Goal: Check status: Check status

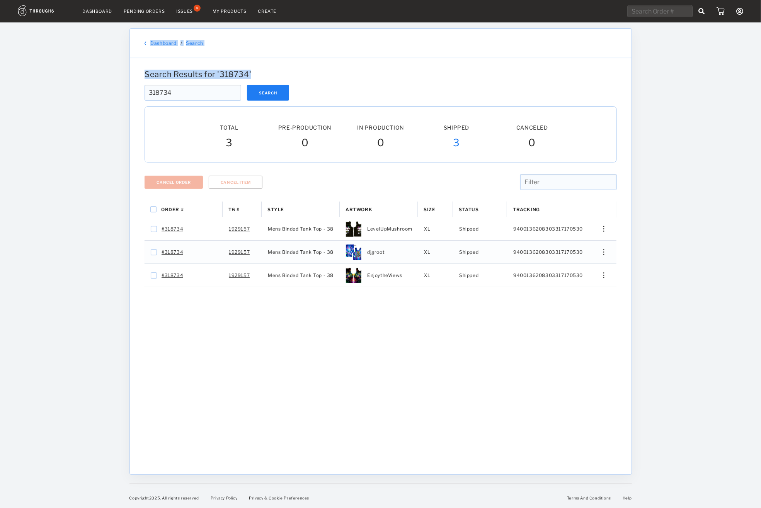
drag, startPoint x: 354, startPoint y: 19, endPoint x: 302, endPoint y: 79, distance: 79.2
click at [302, 79] on div "Dashboard Pending Orders Issues 8 My Products Create My Account Sign Out Dashbo…" at bounding box center [380, 254] width 761 height 508
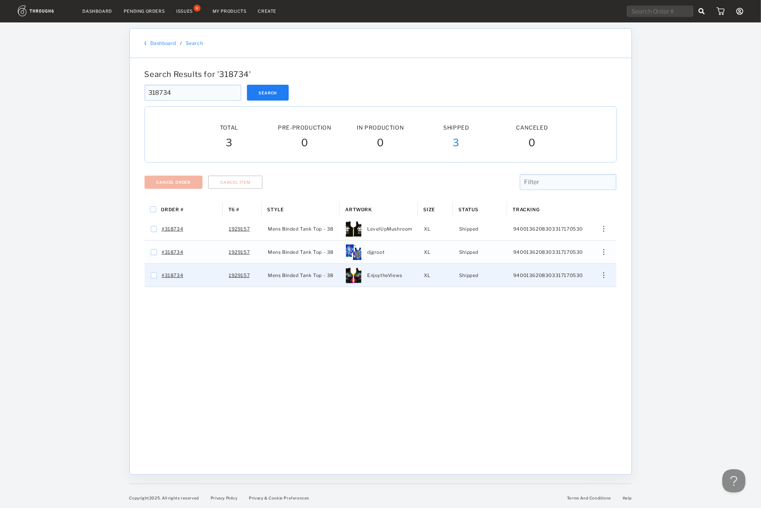
drag, startPoint x: 595, startPoint y: 276, endPoint x: 604, endPoint y: 288, distance: 14.3
click at [595, 277] on div "Edit Size Edit Shipping View History View Product" at bounding box center [601, 275] width 19 height 6
click at [575, 320] on span "View History" at bounding box center [568, 316] width 31 height 10
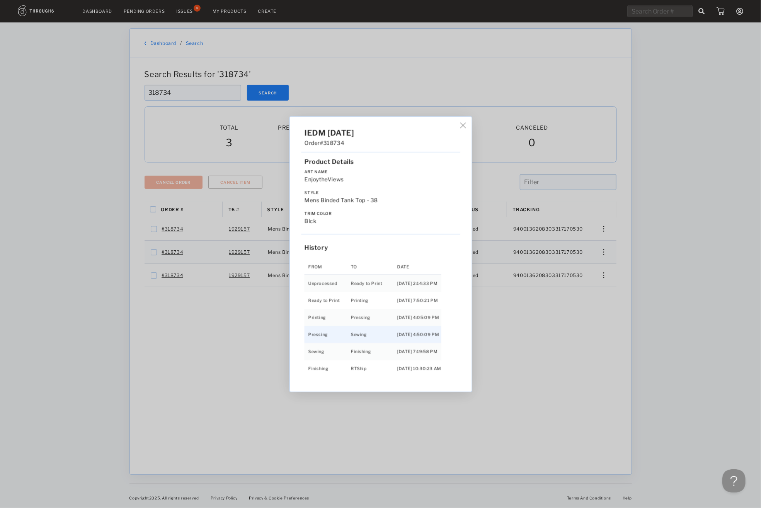
scroll to position [16, 0]
click at [604, 266] on div "IEDM [DATE] Order #318734 Product Details Art Name EnjoytheViews Style Mens Bin…" at bounding box center [380, 254] width 761 height 508
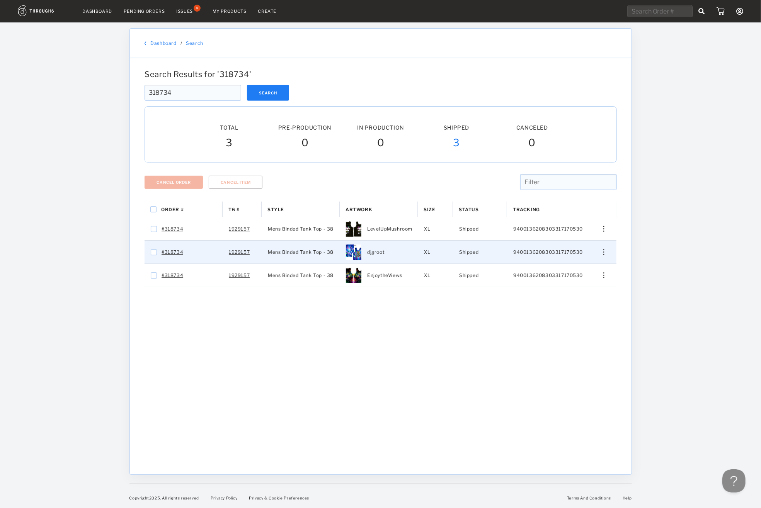
click at [601, 254] on div "Edit Size Edit Shipping View History View Product" at bounding box center [601, 252] width 19 height 6
click at [565, 290] on span "View History" at bounding box center [568, 293] width 31 height 10
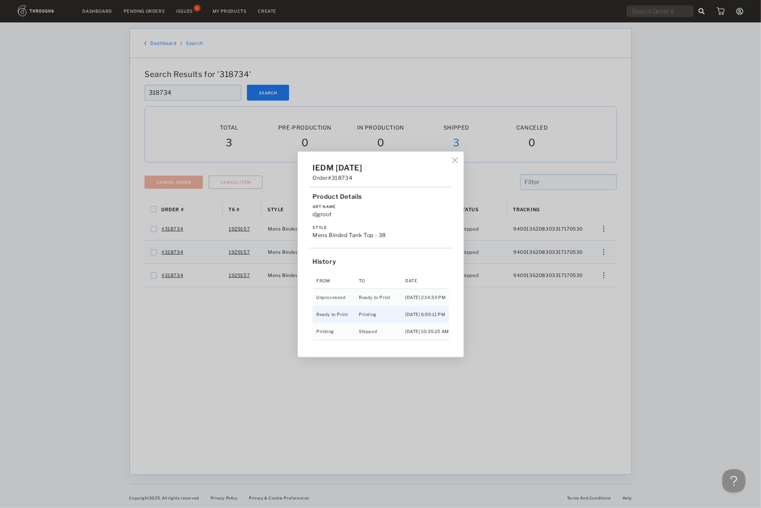
scroll to position [3, 0]
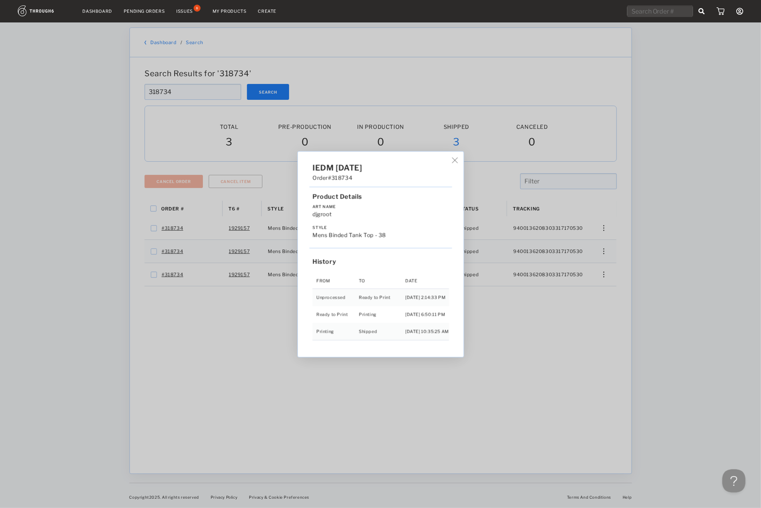
drag, startPoint x: 543, startPoint y: 367, endPoint x: 529, endPoint y: 323, distance: 46.5
click at [542, 367] on div "IEDM [DATE] Order #318734 Product Details Art Name djgroot Style Mens Binded Ta…" at bounding box center [380, 254] width 761 height 508
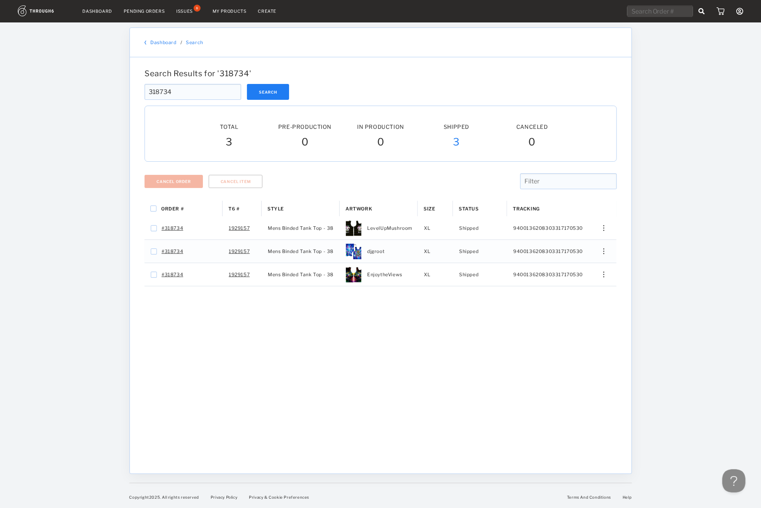
click at [194, 89] on input "318734" at bounding box center [193, 92] width 97 height 16
click at [133, 93] on div "Search Results for ' 318734 ' 318734 Search 318734 Total Pre-Production Pre-Pro…" at bounding box center [381, 265] width 502 height 416
click at [176, 87] on input "318734" at bounding box center [193, 92] width 97 height 16
click at [145, 89] on input "318734" at bounding box center [193, 92] width 97 height 16
click at [166, 93] on input "text" at bounding box center [193, 92] width 97 height 16
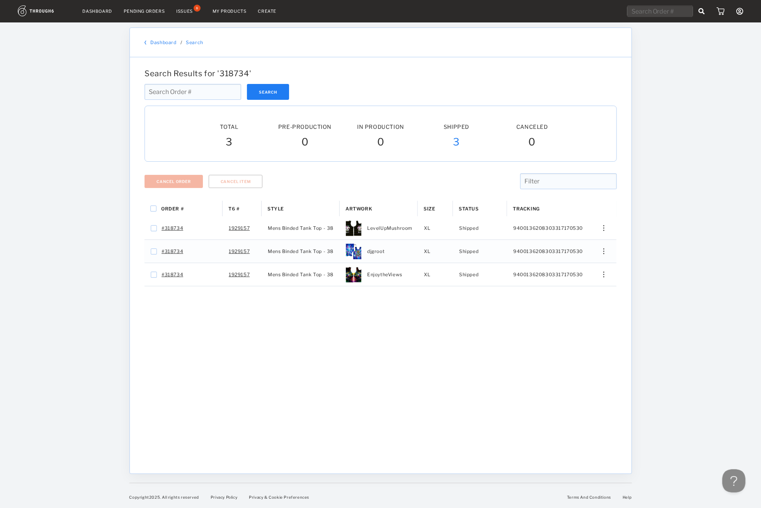
click at [172, 90] on input "text" at bounding box center [193, 92] width 97 height 16
paste input "318973"
type input "318973"
click at [263, 93] on button "Search" at bounding box center [268, 92] width 42 height 16
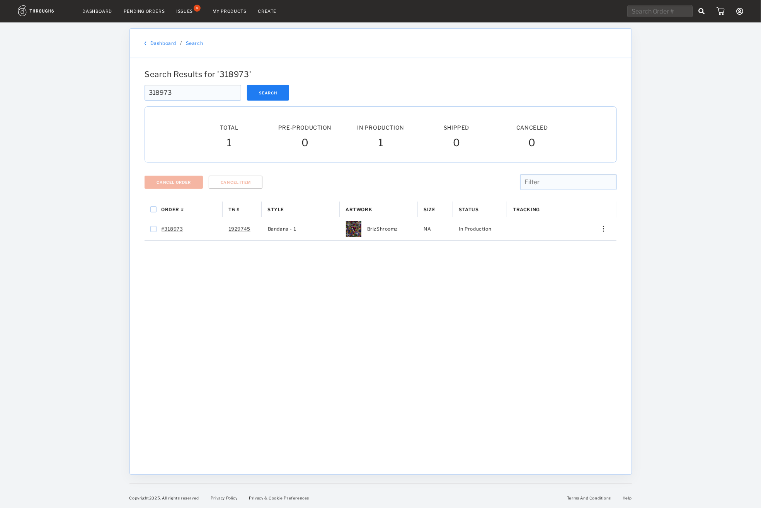
drag, startPoint x: 478, startPoint y: 358, endPoint x: 201, endPoint y: 41, distance: 421.2
click at [477, 353] on div "Order # T6 # Style" at bounding box center [381, 331] width 472 height 261
